Goal: Check status: Check status

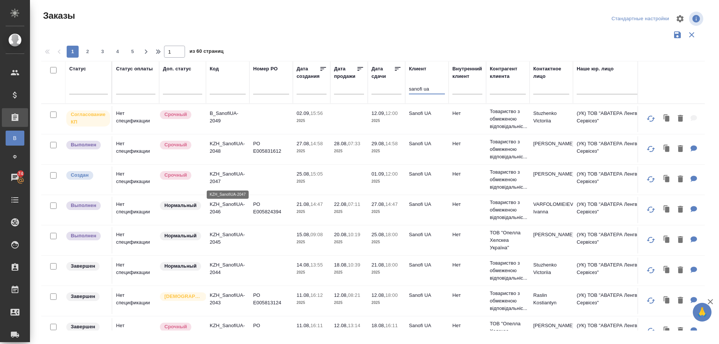
click at [225, 174] on p "KZH_SanofiUA-2047" at bounding box center [228, 177] width 36 height 15
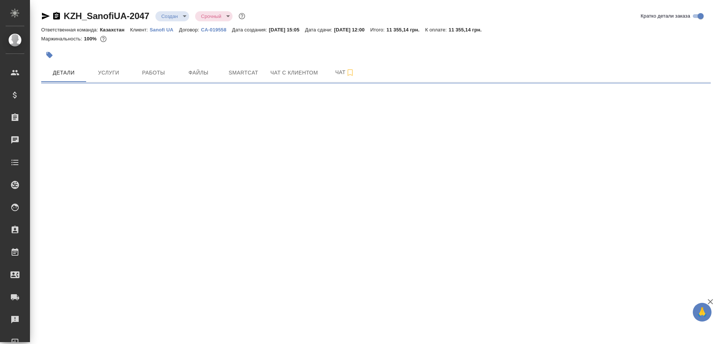
select select "RU"
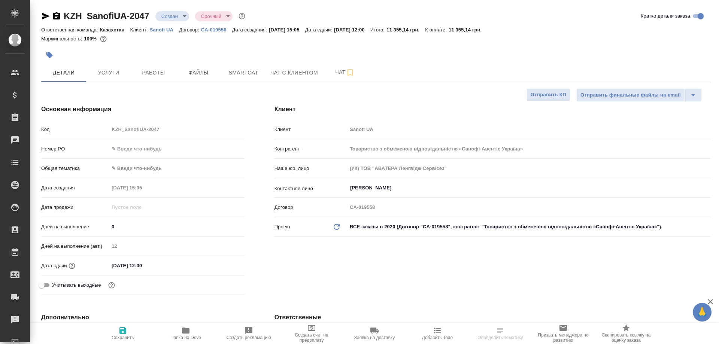
type textarea "x"
